Goal: Task Accomplishment & Management: Complete application form

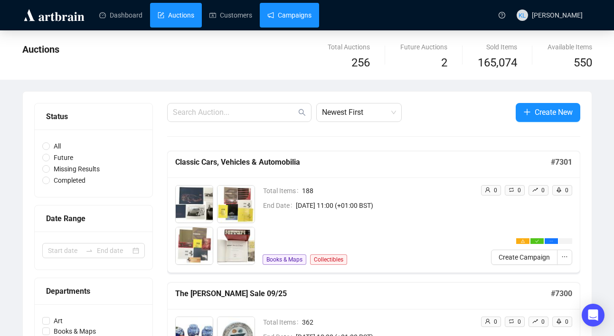
click at [290, 19] on link "Campaigns" at bounding box center [289, 15] width 44 height 25
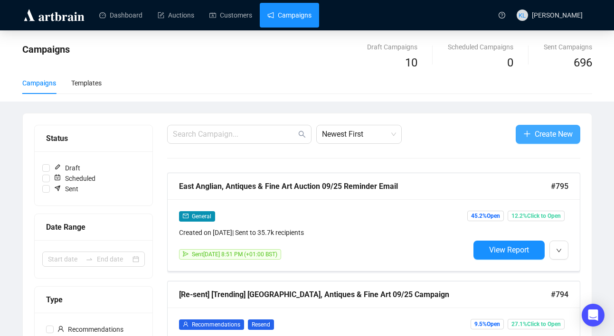
click at [523, 133] on icon "plus" at bounding box center [527, 134] width 8 height 8
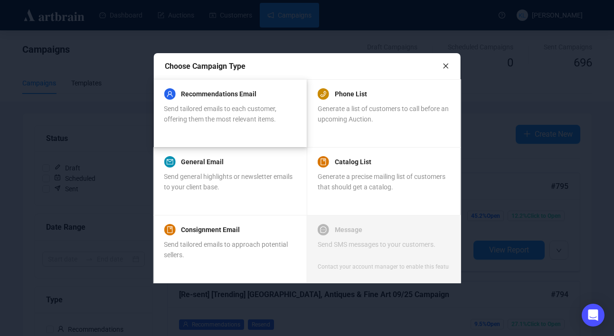
click at [267, 103] on div "Recommendations Email Send tailored emails to each customer, offering them the …" at bounding box center [229, 106] width 131 height 36
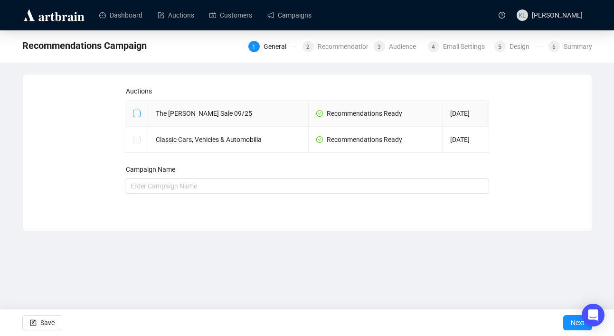
click at [137, 113] on input "checkbox" at bounding box center [136, 113] width 7 height 7
checkbox input "true"
type input "The [PERSON_NAME] Sale 09/25 Campaign"
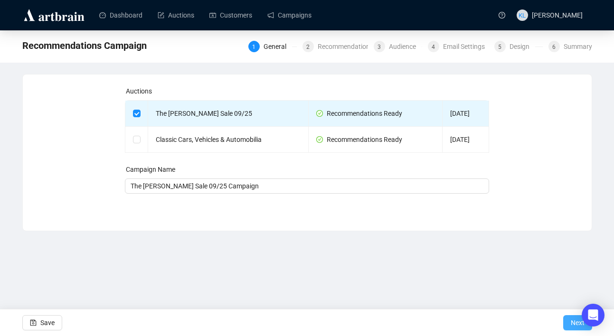
click at [571, 327] on span "Next" at bounding box center [578, 322] width 14 height 27
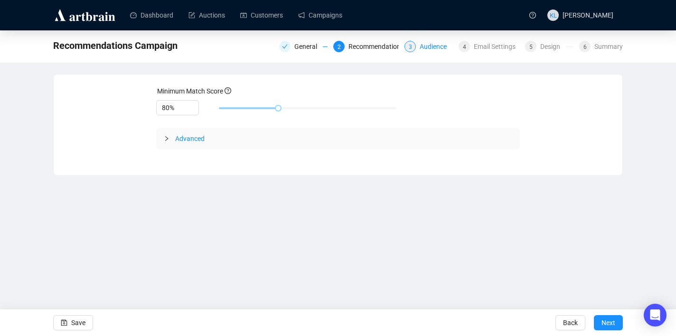
click at [430, 45] on div "Audience" at bounding box center [436, 46] width 33 height 11
click at [606, 318] on span "Next" at bounding box center [608, 322] width 14 height 27
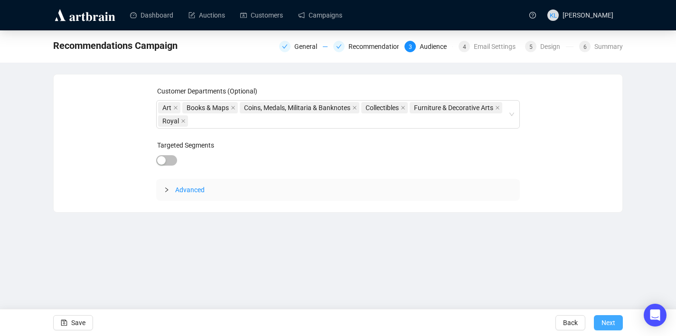
click at [606, 318] on span "Next" at bounding box center [608, 322] width 14 height 27
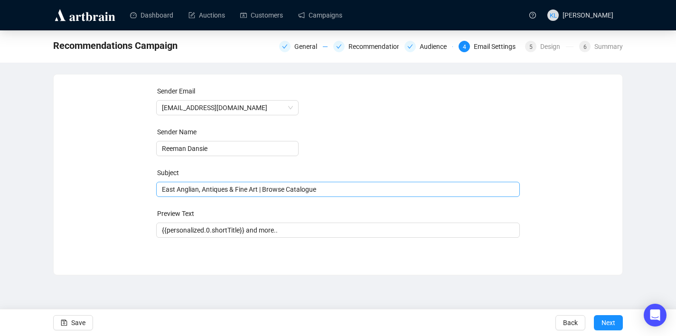
click at [296, 192] on span "East Anglian, Antiques & Fine Art | Browse Catalogue" at bounding box center [338, 190] width 364 height 8
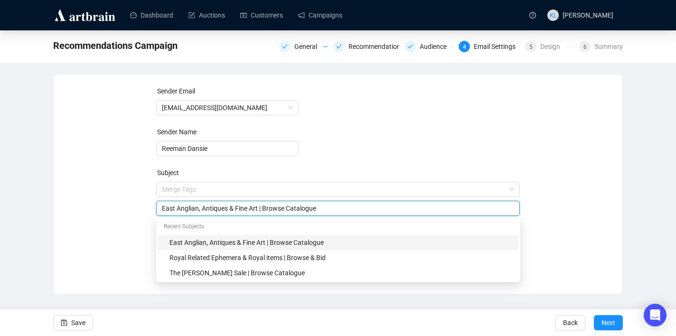
drag, startPoint x: 262, startPoint y: 210, endPoint x: 119, endPoint y: 214, distance: 143.9
click at [119, 214] on div "Sender Email [EMAIL_ADDRESS][DOMAIN_NAME] Sender Name [PERSON_NAME] Subject Mer…" at bounding box center [338, 177] width 546 height 182
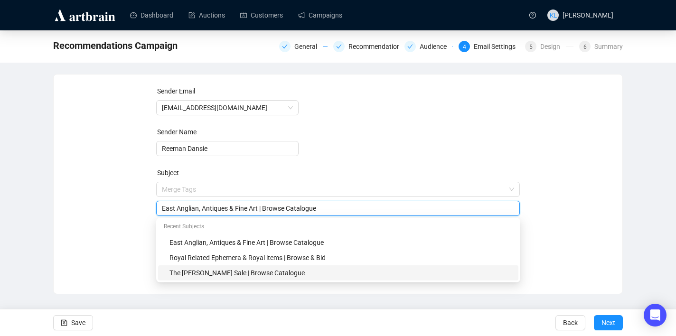
click at [233, 269] on div "The [PERSON_NAME] Sale | Browse Catalogue" at bounding box center [340, 273] width 343 height 10
type input "The [PERSON_NAME] Sale | Browse Catalogue"
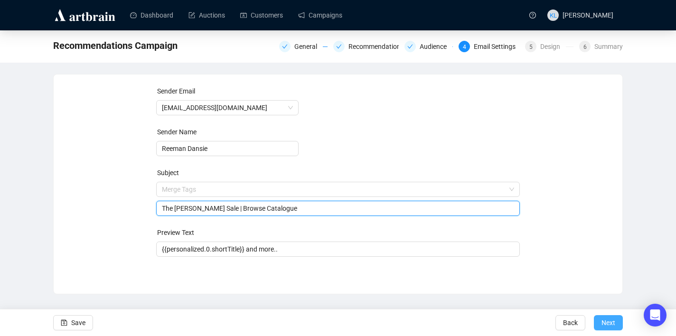
click at [601, 321] on span "Next" at bounding box center [608, 322] width 14 height 27
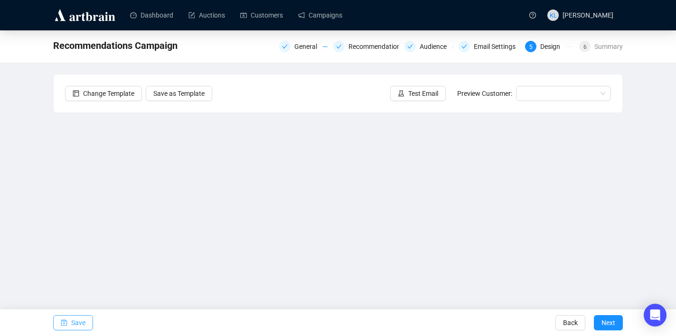
click at [82, 327] on span "Save" at bounding box center [78, 322] width 14 height 27
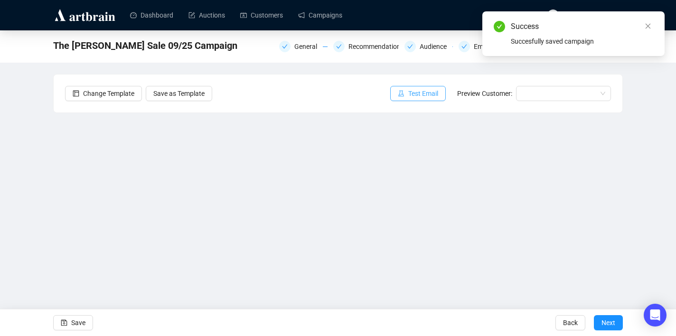
click at [420, 91] on span "Test Email" at bounding box center [423, 93] width 30 height 10
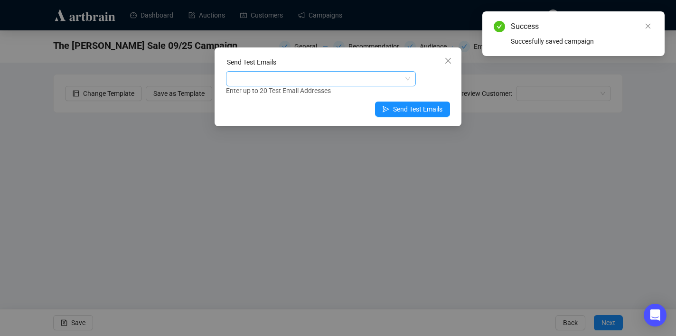
click at [338, 76] on div at bounding box center [316, 78] width 176 height 13
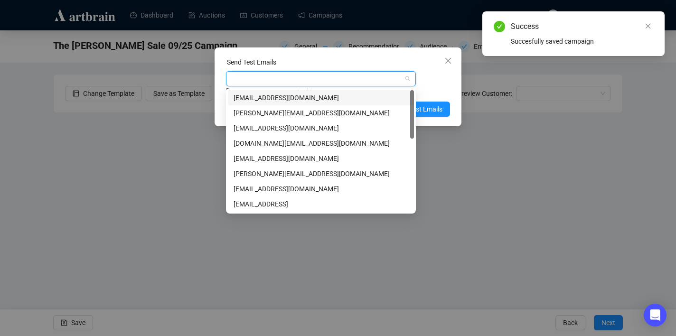
click at [337, 99] on div "[EMAIL_ADDRESS][DOMAIN_NAME]" at bounding box center [321, 98] width 175 height 10
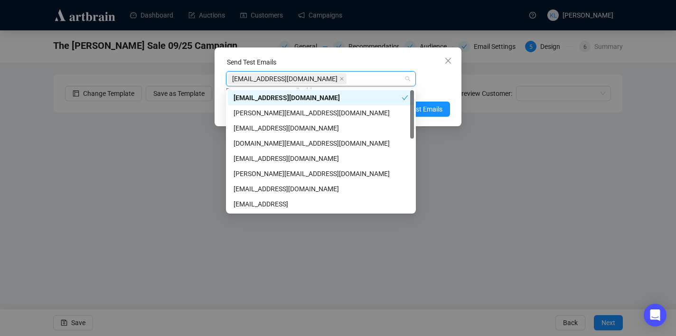
click at [431, 84] on div "[EMAIL_ADDRESS][DOMAIN_NAME] Enter up to 20 Test Email Addresses" at bounding box center [338, 83] width 224 height 25
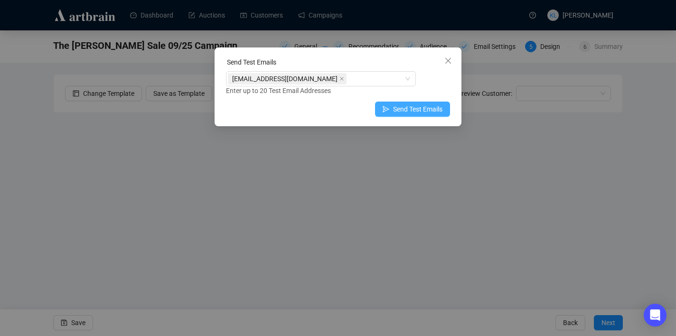
click at [429, 112] on span "Send Test Emails" at bounding box center [417, 109] width 49 height 10
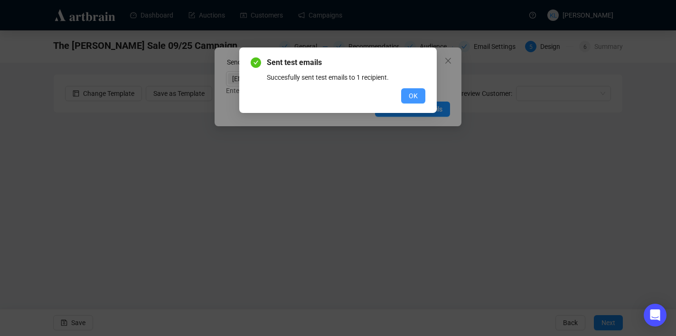
click at [417, 94] on span "OK" at bounding box center [413, 96] width 9 height 10
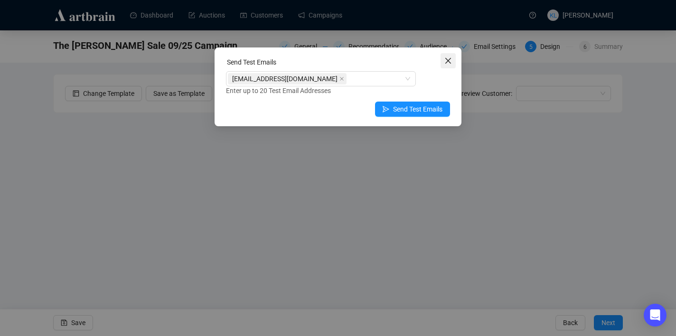
click at [448, 55] on button "Close" at bounding box center [447, 60] width 15 height 15
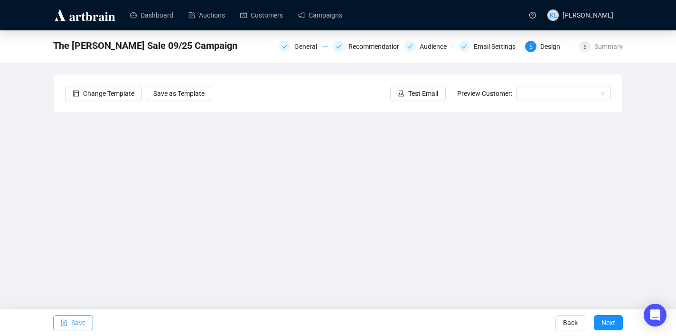
click at [74, 321] on span "Save" at bounding box center [78, 322] width 14 height 27
click at [320, 18] on link "Campaigns" at bounding box center [320, 15] width 44 height 25
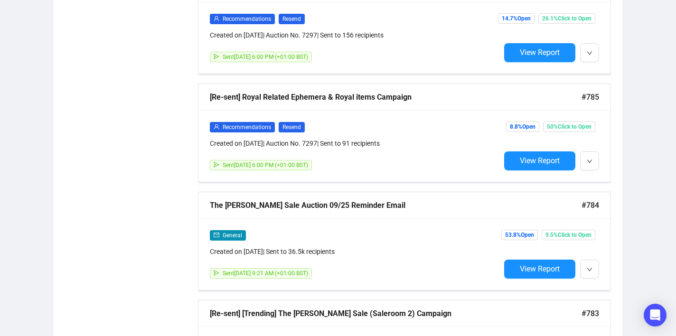
scroll to position [1173, 0]
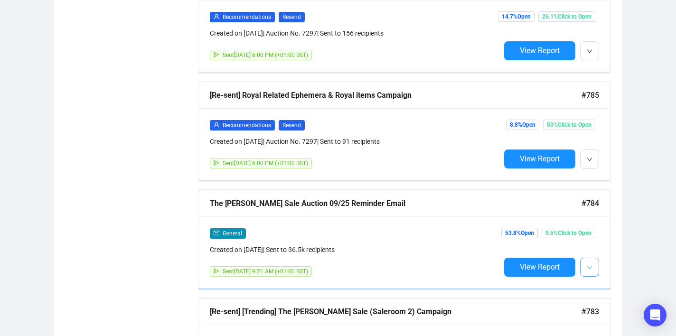
click at [593, 265] on button "button" at bounding box center [589, 267] width 19 height 19
click at [589, 266] on icon "down" at bounding box center [590, 268] width 6 height 6
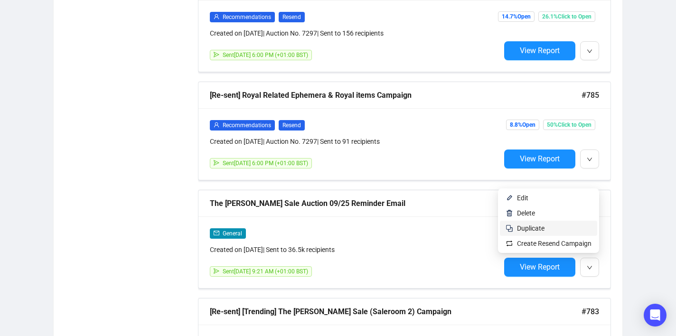
click at [545, 224] on span "Duplicate" at bounding box center [554, 228] width 75 height 10
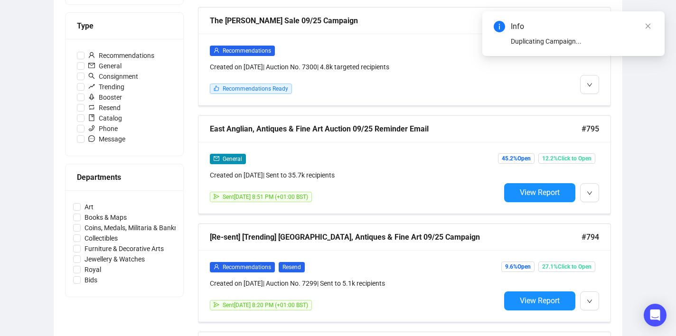
scroll to position [0, 0]
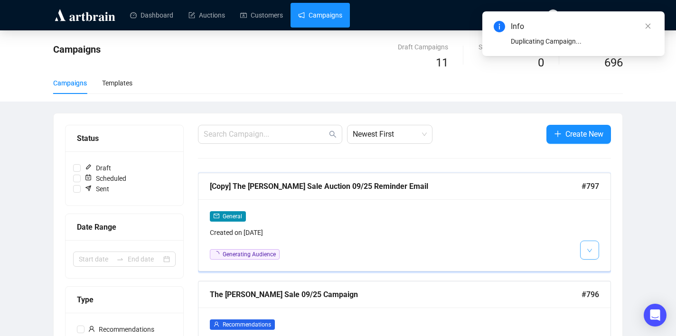
click at [587, 247] on span "button" at bounding box center [590, 250] width 6 height 12
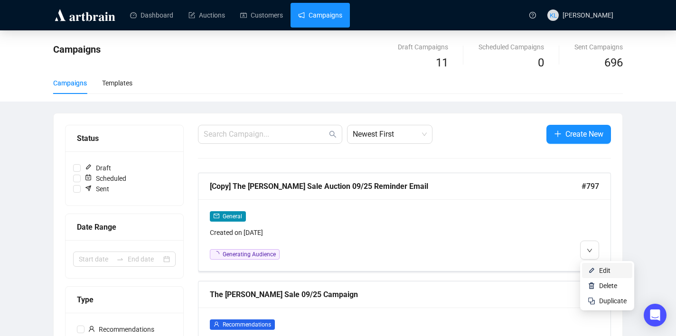
click at [594, 268] on img at bounding box center [592, 271] width 8 height 8
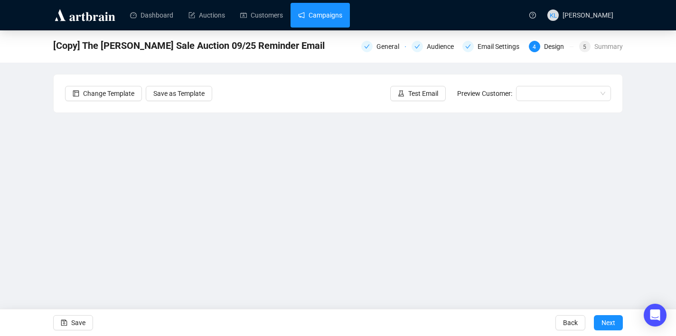
click at [316, 16] on link "Campaigns" at bounding box center [320, 15] width 44 height 25
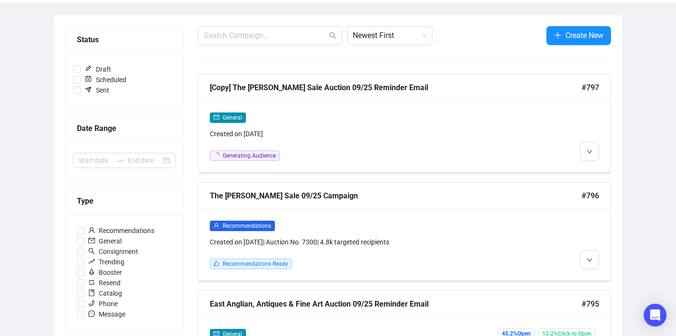
scroll to position [115, 0]
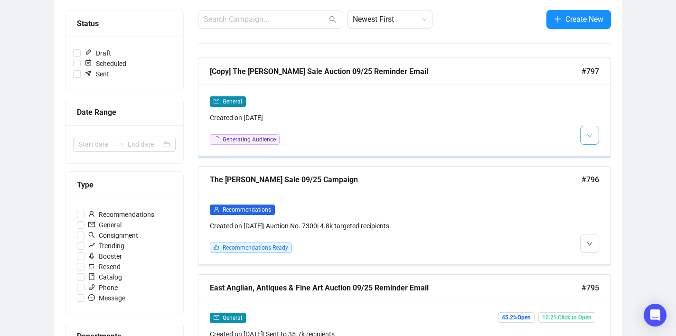
click at [585, 133] on button "button" at bounding box center [589, 135] width 19 height 19
click at [590, 170] on div "The [PERSON_NAME] Sale 09/25 Campaign #796" at bounding box center [404, 180] width 412 height 27
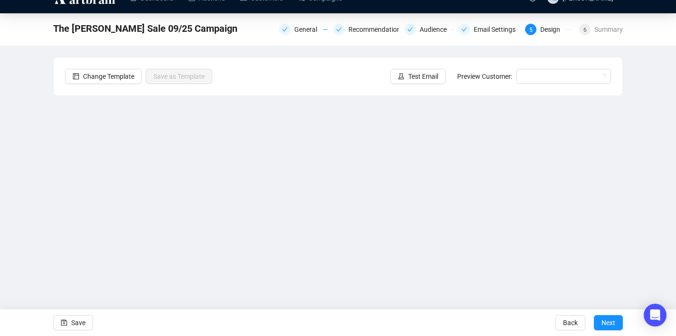
scroll to position [17, 0]
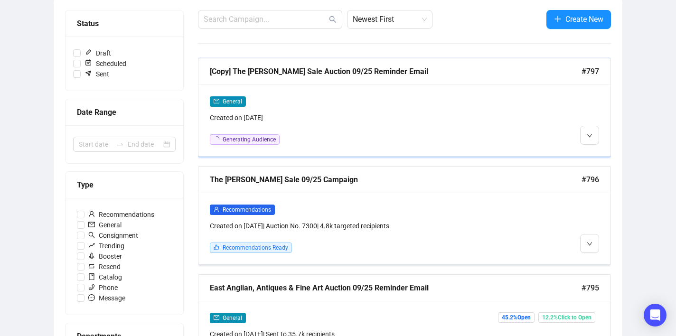
scroll to position [115, 0]
click at [591, 138] on span "button" at bounding box center [590, 135] width 6 height 12
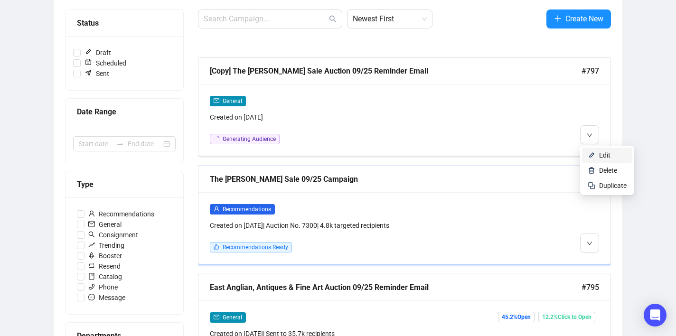
click at [591, 166] on li "Delete" at bounding box center [607, 170] width 50 height 15
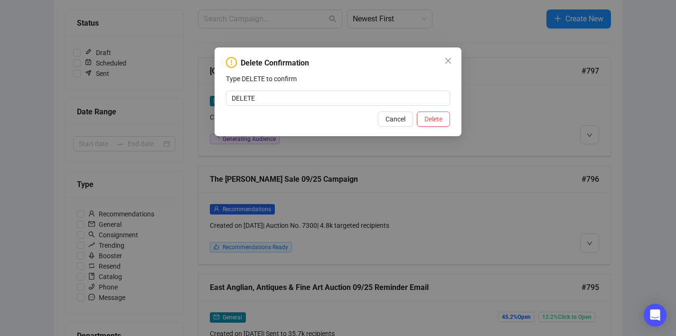
type input "DELETE"
click at [431, 122] on span "Delete" at bounding box center [433, 119] width 18 height 10
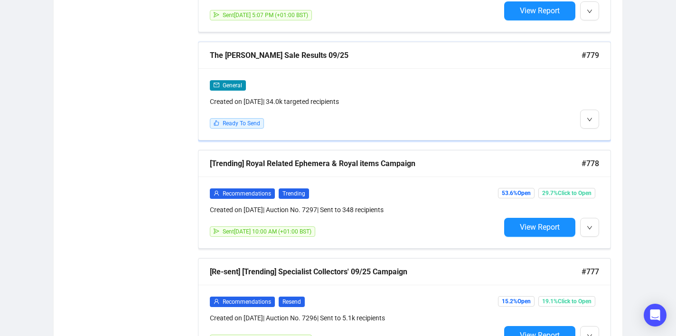
scroll to position [7927, 0]
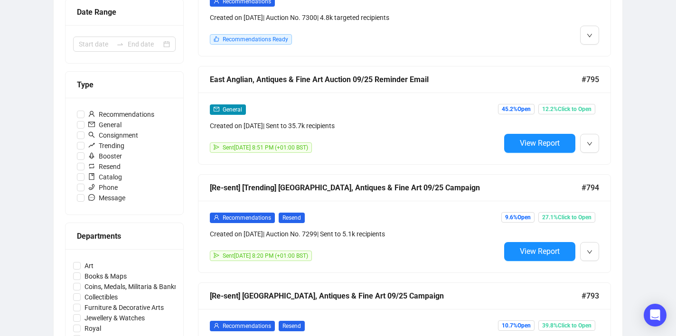
scroll to position [212, 0]
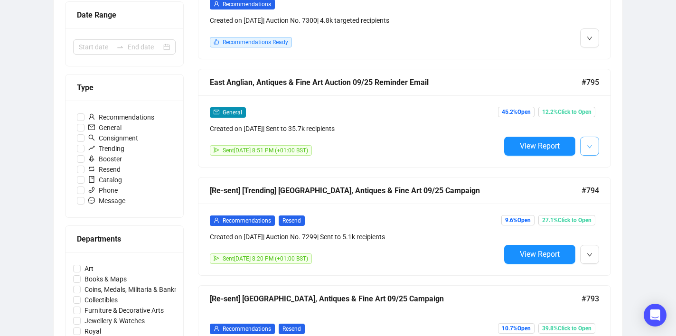
click at [584, 147] on button "button" at bounding box center [589, 146] width 19 height 19
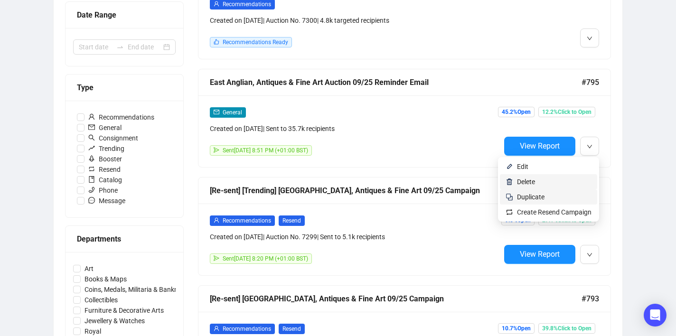
click at [547, 193] on span "Duplicate" at bounding box center [554, 197] width 75 height 10
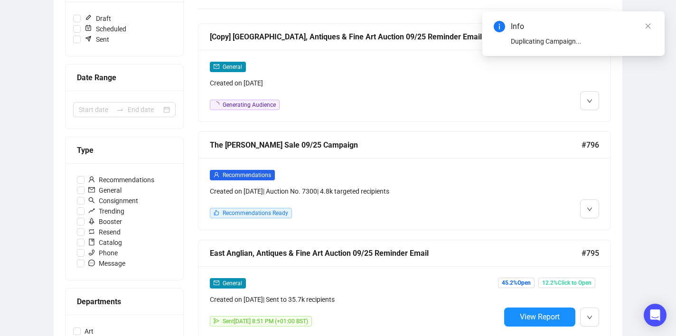
scroll to position [131, 0]
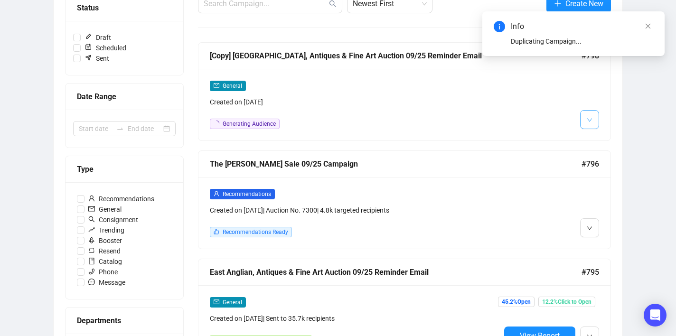
click at [581, 120] on button "button" at bounding box center [589, 119] width 19 height 19
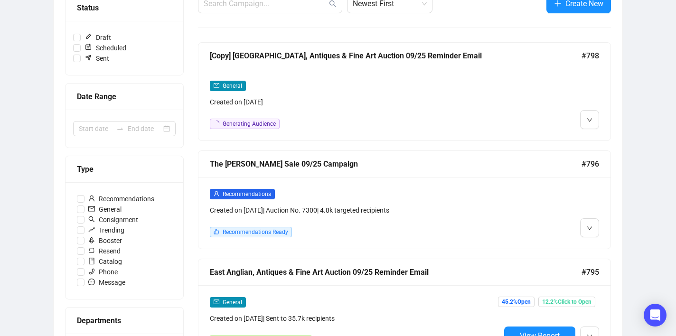
click at [592, 138] on div "General Created on Sep 25, 2025 Generating Audience" at bounding box center [404, 105] width 412 height 72
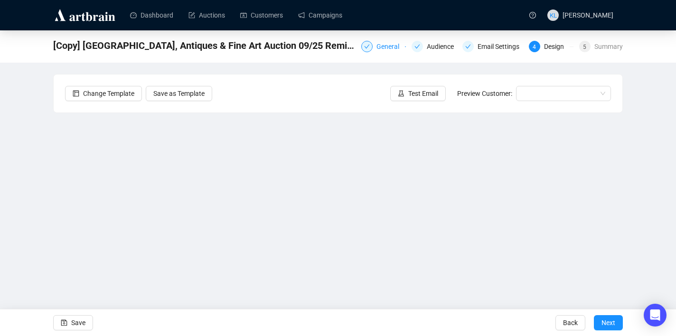
click at [366, 46] on div "General" at bounding box center [383, 46] width 45 height 11
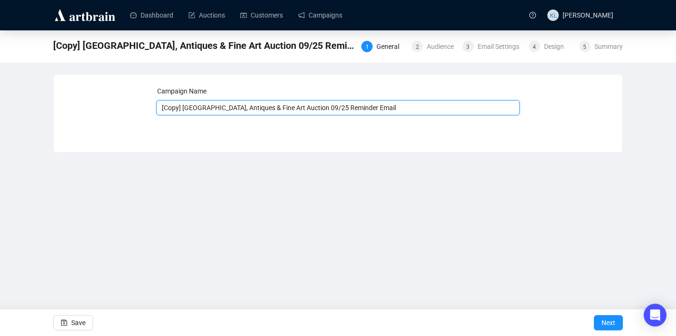
drag, startPoint x: 384, startPoint y: 106, endPoint x: 340, endPoint y: 109, distance: 44.7
click at [340, 109] on input "[Copy] East Anglian, Antiques & Fine Art Auction 09/25 Reminder Email" at bounding box center [338, 107] width 364 height 15
click at [184, 107] on input "[Copy] East Anglian, Antiques & Fine Art Auction 09/25 Results" at bounding box center [338, 107] width 364 height 15
type input "East Anglian, Antiques & Fine Art Auction 09/25 Results"
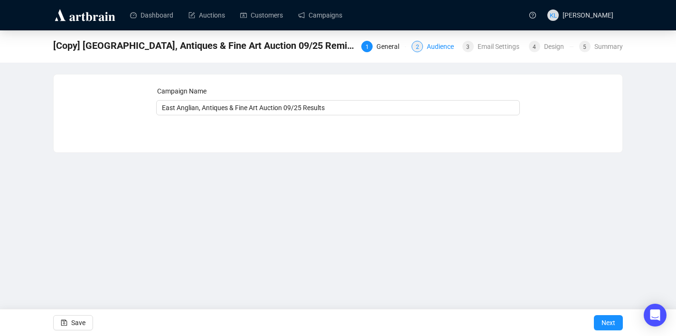
click at [415, 48] on div "2" at bounding box center [417, 46] width 11 height 11
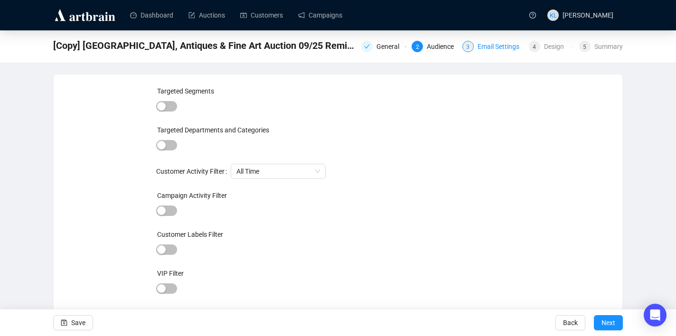
click at [494, 49] on div "Email Settings" at bounding box center [501, 46] width 47 height 11
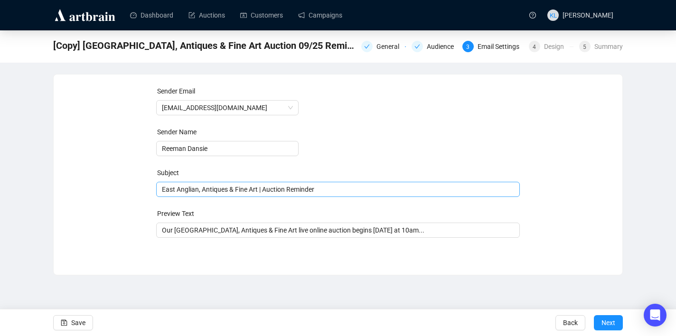
click at [322, 189] on span "East Anglian, Antiques & Fine Art | Auction Reminder" at bounding box center [338, 190] width 364 height 8
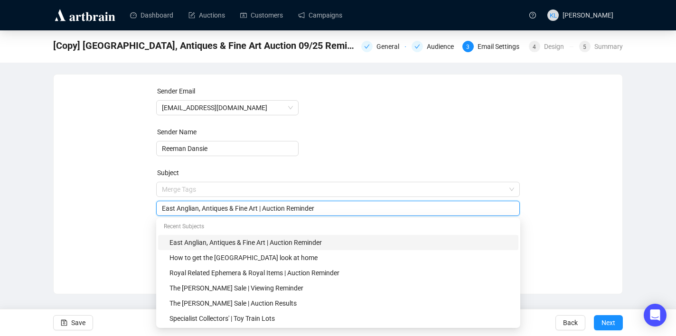
drag, startPoint x: 317, startPoint y: 208, endPoint x: 301, endPoint y: 208, distance: 15.7
click at [301, 208] on input "East Anglian, Antiques & Fine Art | Auction Reminder" at bounding box center [338, 208] width 353 height 10
type input "East Anglian, Antiques & Fine Art | Auction Results"
click at [352, 154] on form "Sender Email auctions@reemandansie.com Sender Name Reeman Dansie Subject Merge …" at bounding box center [338, 171] width 364 height 171
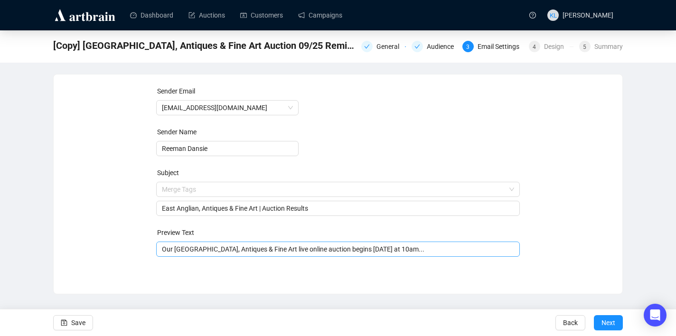
click at [288, 247] on input "Our East Anglian, Antiques & Fine Art live online auction begins tomorrow at 10…" at bounding box center [338, 249] width 353 height 10
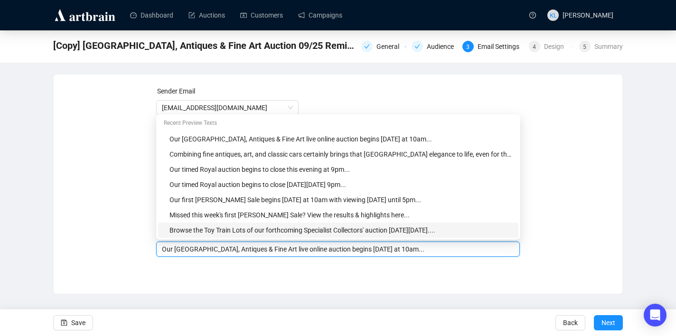
drag, startPoint x: 276, startPoint y: 250, endPoint x: 175, endPoint y: 250, distance: 101.1
click at [175, 250] on input "Our East Anglian, Antiques & Fine Art live online auction begins tomorrow at 10…" at bounding box center [338, 249] width 353 height 10
click at [206, 215] on div "Missed this week's first Harry Reeman Sale? View the results & highlights here.…" at bounding box center [340, 215] width 343 height 10
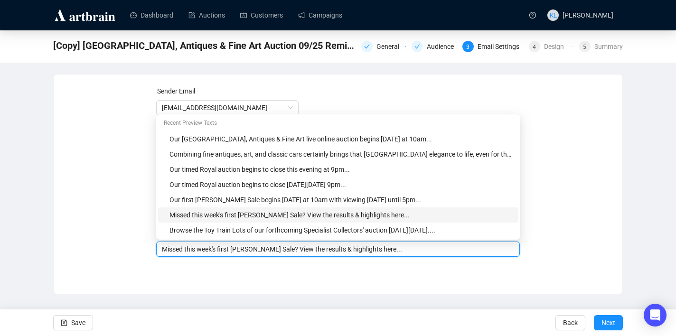
drag, startPoint x: 293, startPoint y: 249, endPoint x: 222, endPoint y: 252, distance: 71.7
click at [222, 252] on input "Missed this week's first Harry Reeman Sale? View the results & highlights here.…" at bounding box center [338, 249] width 353 height 10
paste input "East Anglian, Antiques & Fine Art"
type input "Missed this week's East Anglian, Antiques & Fine Art? View the results & highli…"
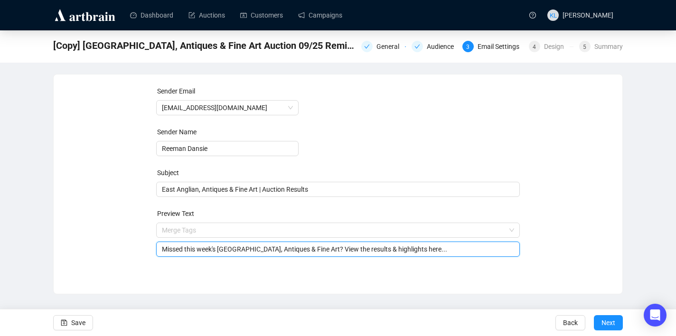
click at [354, 273] on div "Sender Email auctions@reemandansie.com Sender Name Reeman Dansie Subject East A…" at bounding box center [338, 177] width 569 height 205
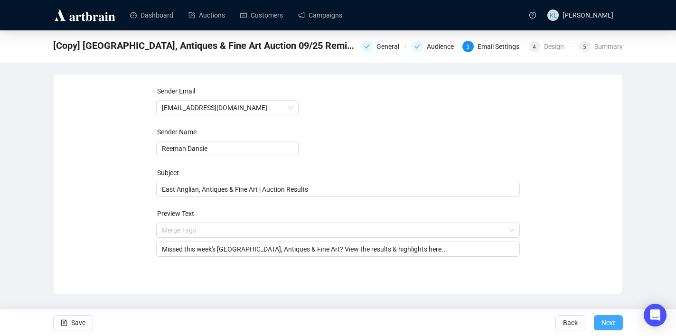
click at [605, 322] on span "Next" at bounding box center [608, 322] width 14 height 27
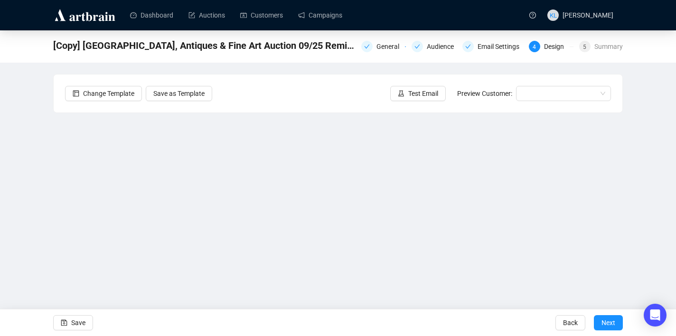
scroll to position [17, 0]
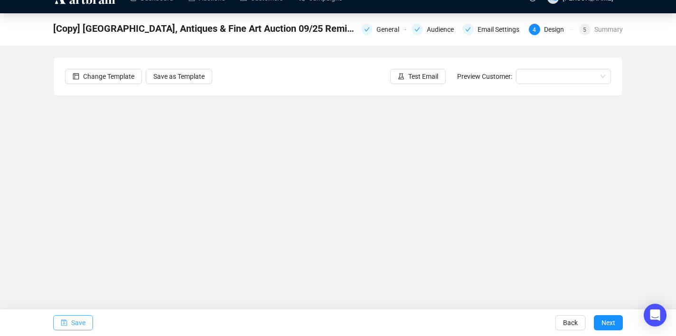
click at [81, 318] on span "Save" at bounding box center [78, 322] width 14 height 27
click at [87, 321] on button "Save" at bounding box center [73, 322] width 40 height 15
